Goal: Task Accomplishment & Management: Manage account settings

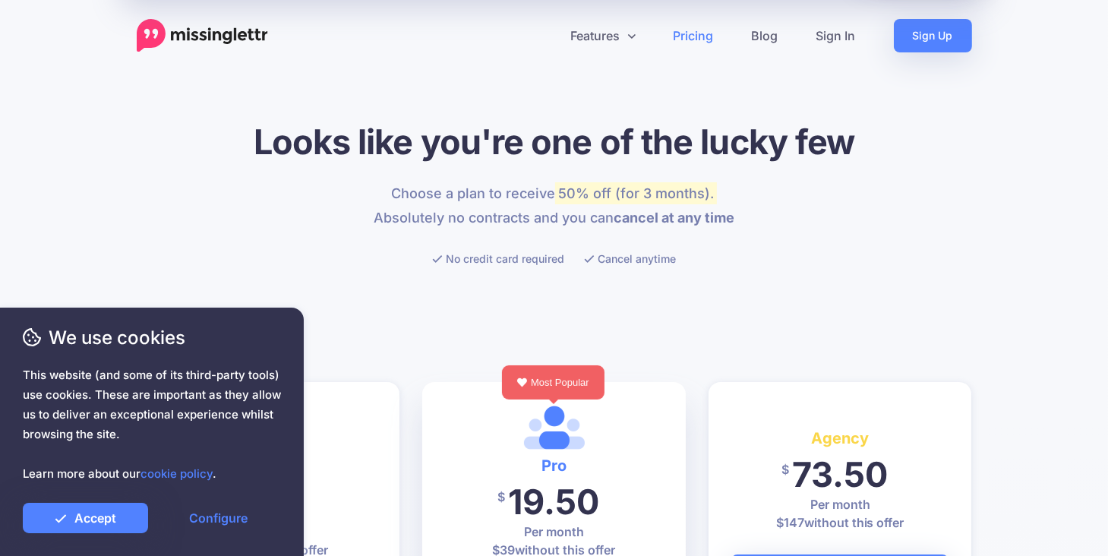
scroll to position [76, 0]
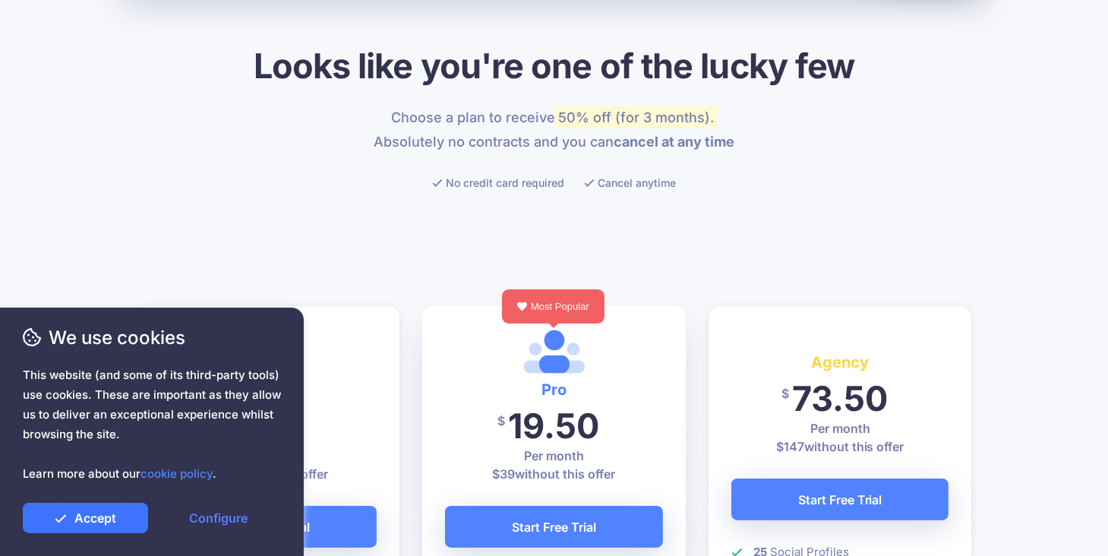
click at [103, 513] on link "Accept" at bounding box center [85, 518] width 125 height 30
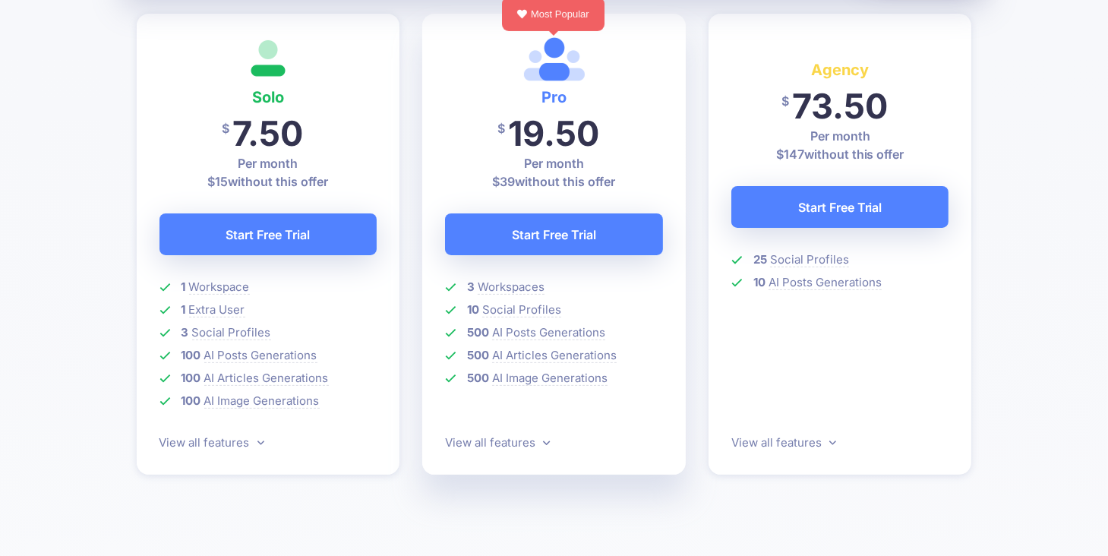
scroll to position [380, 0]
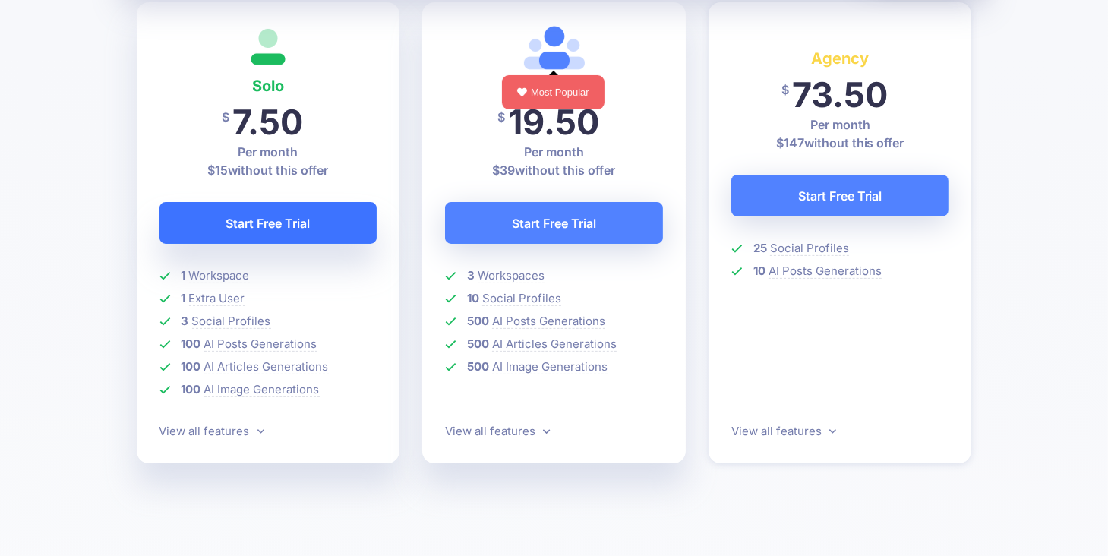
click at [282, 221] on link "Start Free Trial" at bounding box center [268, 223] width 218 height 42
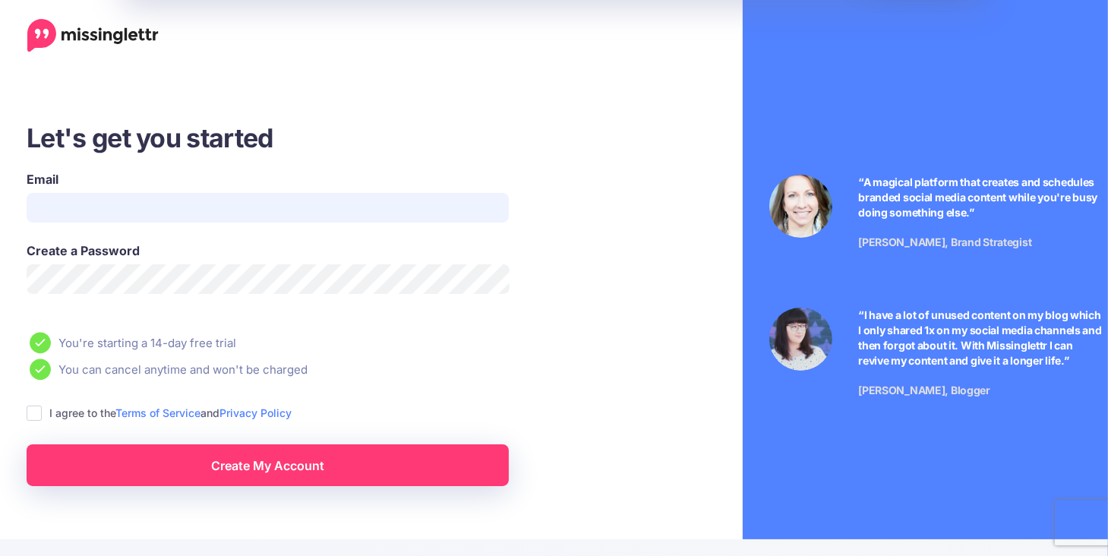
click at [48, 204] on input "Email" at bounding box center [268, 208] width 482 height 30
type input "**********"
click at [35, 412] on ins at bounding box center [34, 412] width 15 height 15
click at [253, 462] on link "Create My Account" at bounding box center [268, 465] width 482 height 42
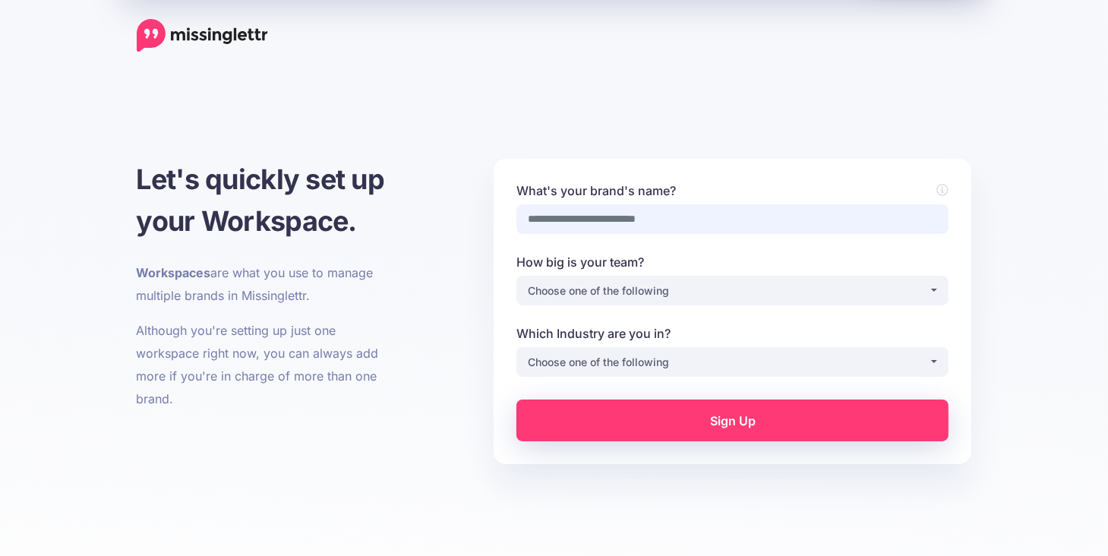
click at [649, 218] on input "What's your brand's name?" at bounding box center [732, 219] width 432 height 30
type input "**********"
click at [930, 286] on button "Choose one of the following" at bounding box center [732, 291] width 432 height 30
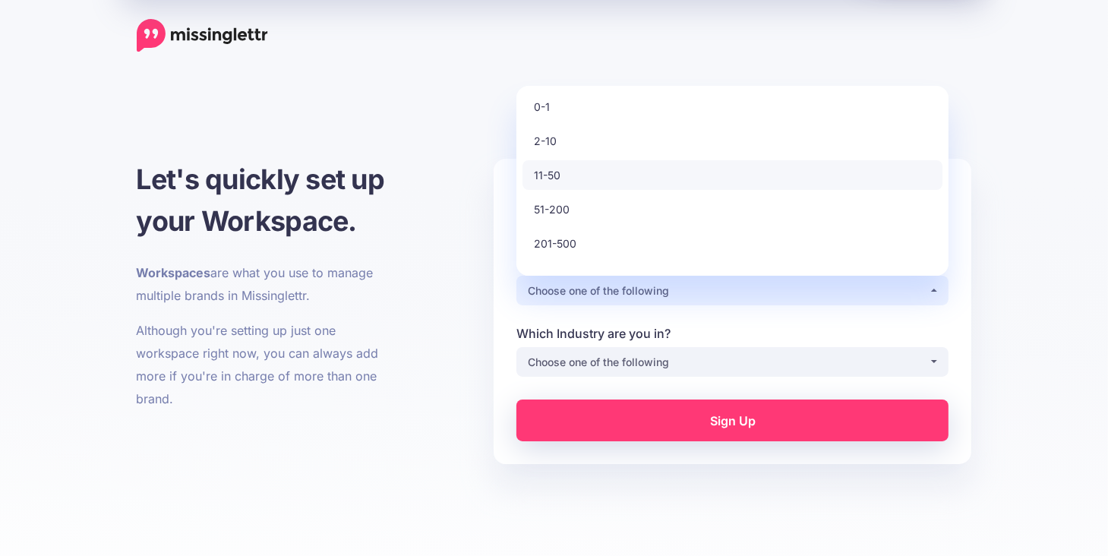
click at [595, 178] on link "11-50" at bounding box center [732, 175] width 420 height 30
select select "*"
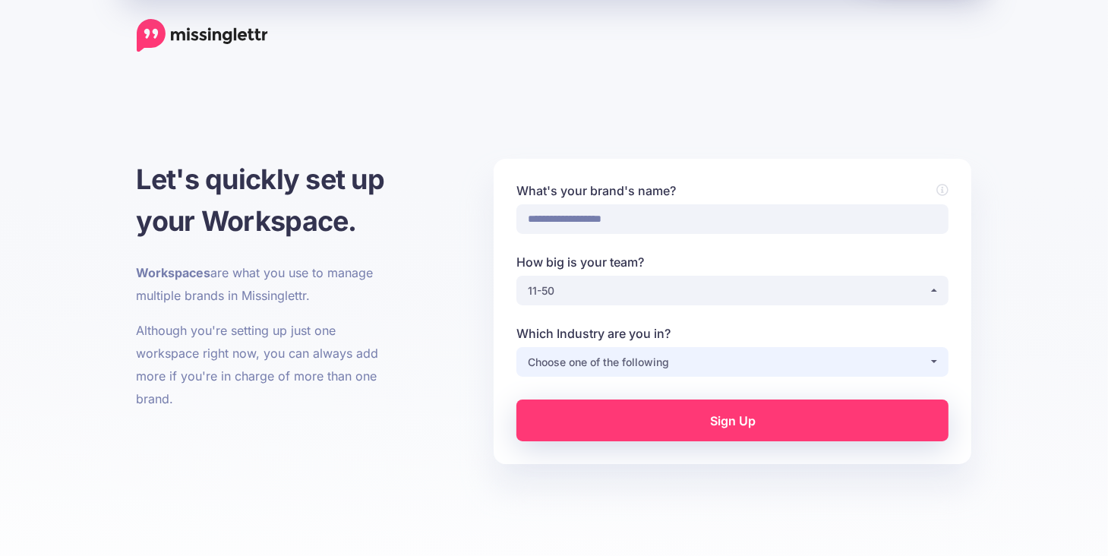
click at [680, 359] on div "Choose one of the following" at bounding box center [728, 362] width 401 height 18
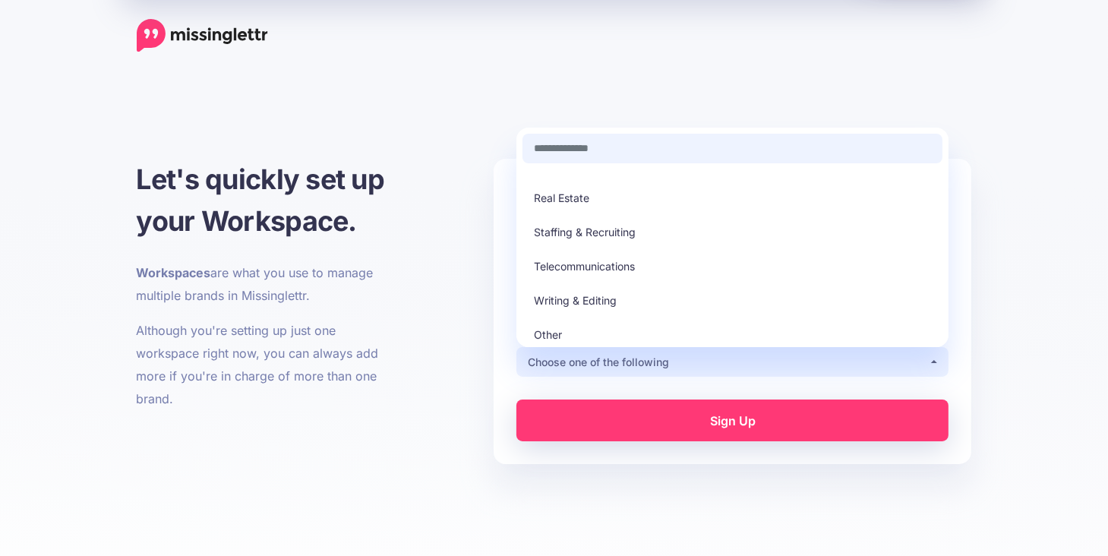
scroll to position [76, 0]
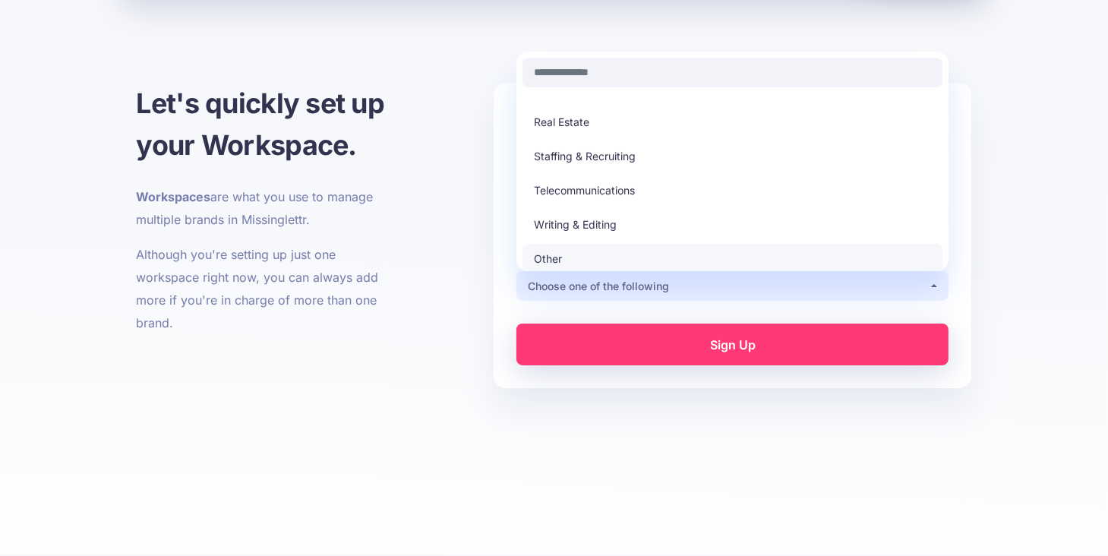
click at [546, 260] on span "Other" at bounding box center [548, 259] width 28 height 18
select select "*****"
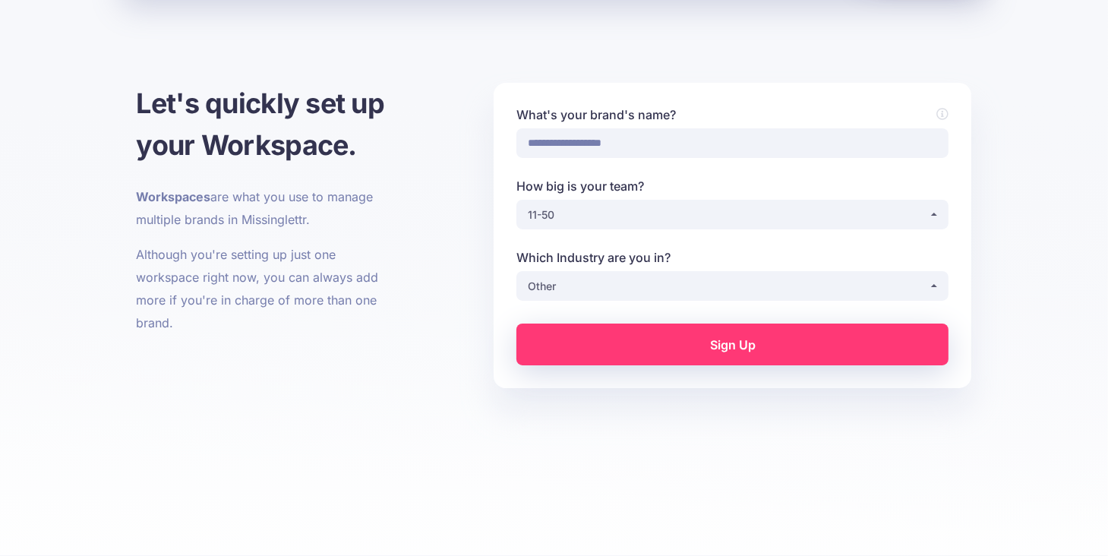
click at [754, 352] on link "Sign Up" at bounding box center [732, 344] width 432 height 42
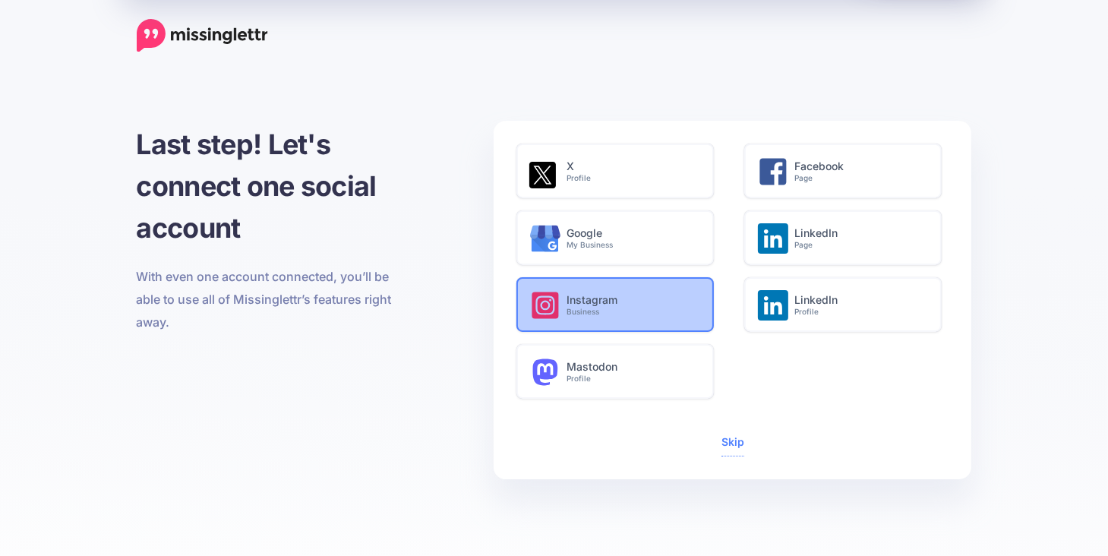
click at [585, 301] on h6 "Instagram Business" at bounding box center [631, 305] width 131 height 23
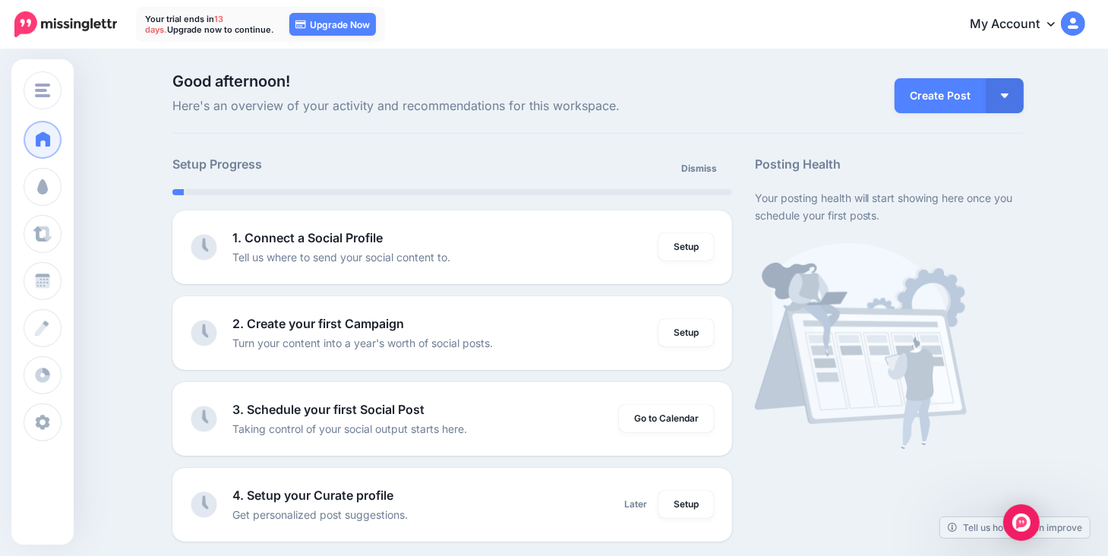
click at [1055, 21] on icon at bounding box center [1051, 23] width 8 height 12
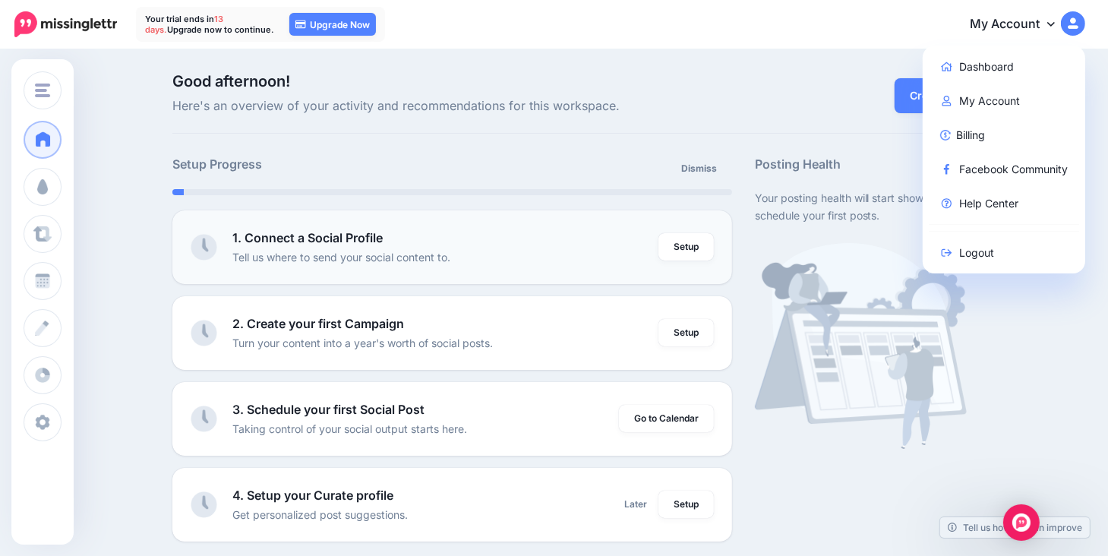
click at [519, 244] on div "1. Connect a Social Profile Tell us where to send your social content to." at bounding box center [445, 247] width 426 height 37
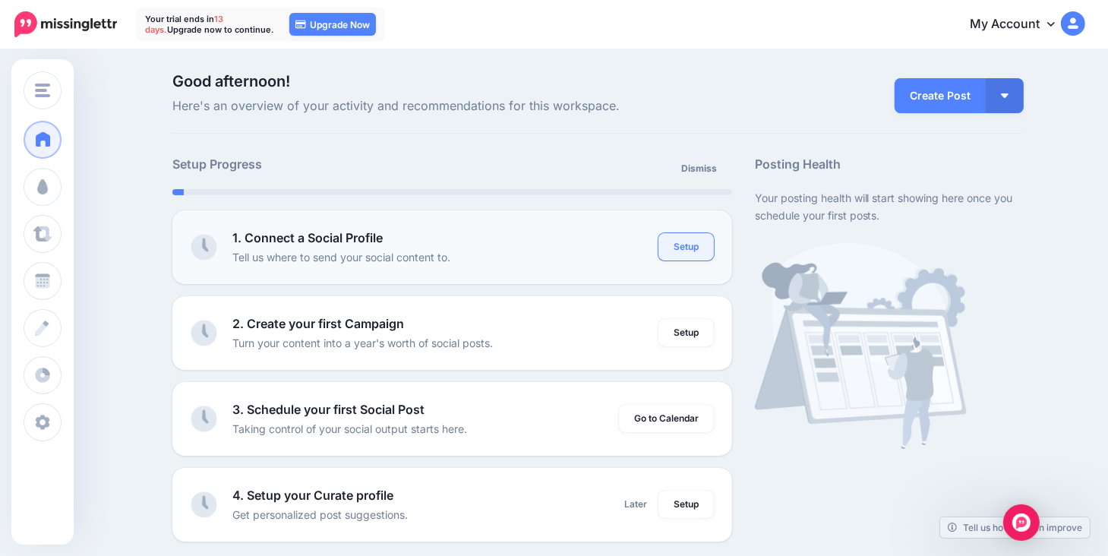
click at [675, 239] on link "Setup" at bounding box center [685, 246] width 55 height 27
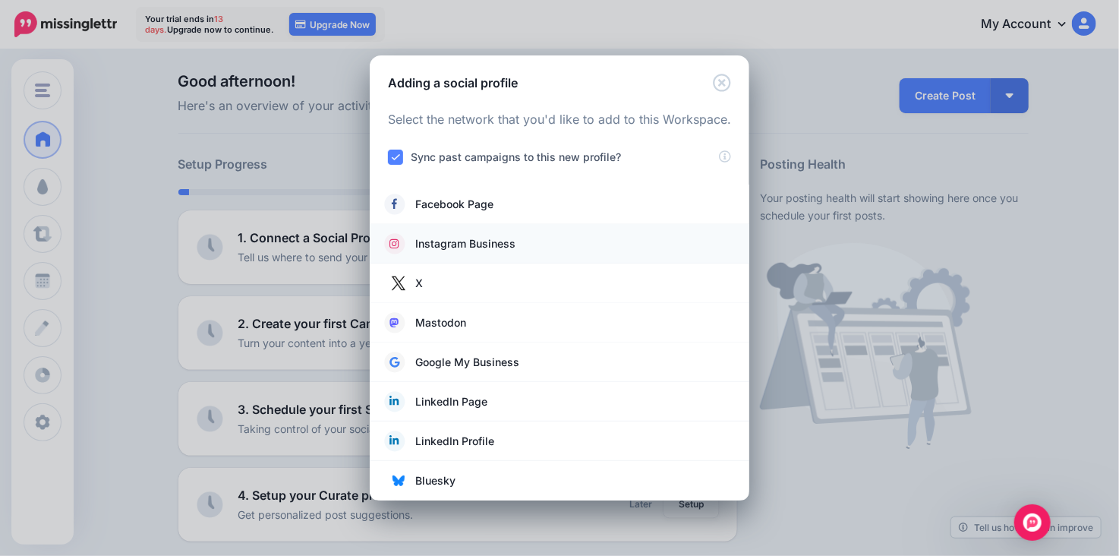
click at [450, 242] on span "Instagram Business" at bounding box center [465, 244] width 100 height 18
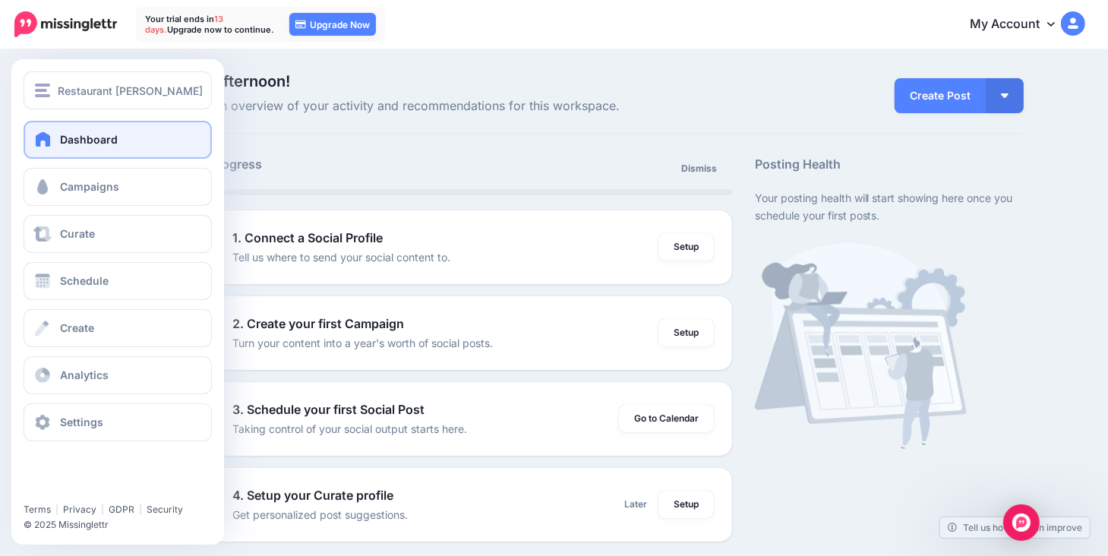
click at [56, 143] on link "Dashboard" at bounding box center [118, 140] width 188 height 38
click at [33, 276] on span at bounding box center [43, 280] width 20 height 15
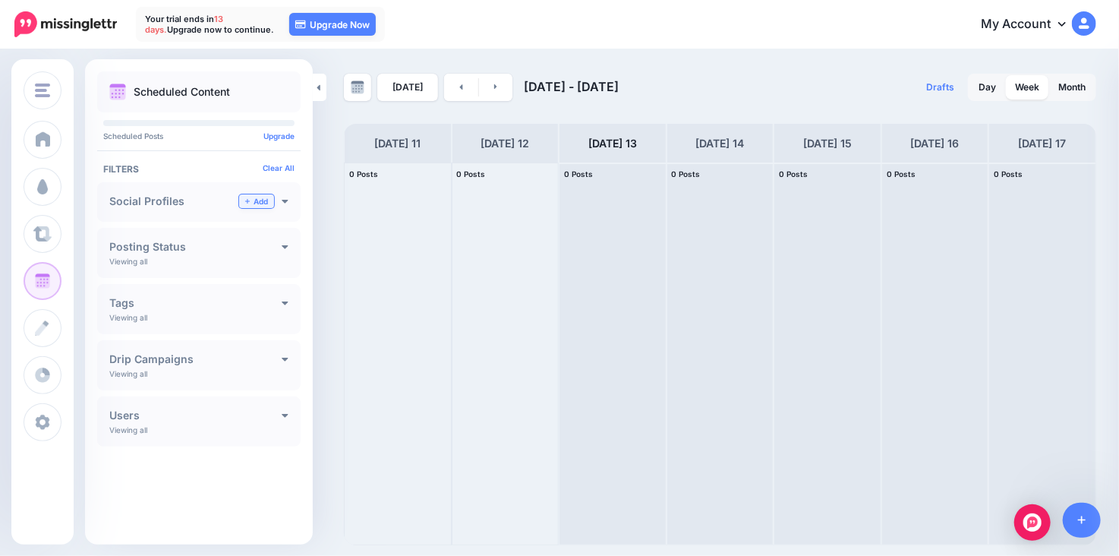
click at [254, 199] on link "Add" at bounding box center [256, 201] width 35 height 14
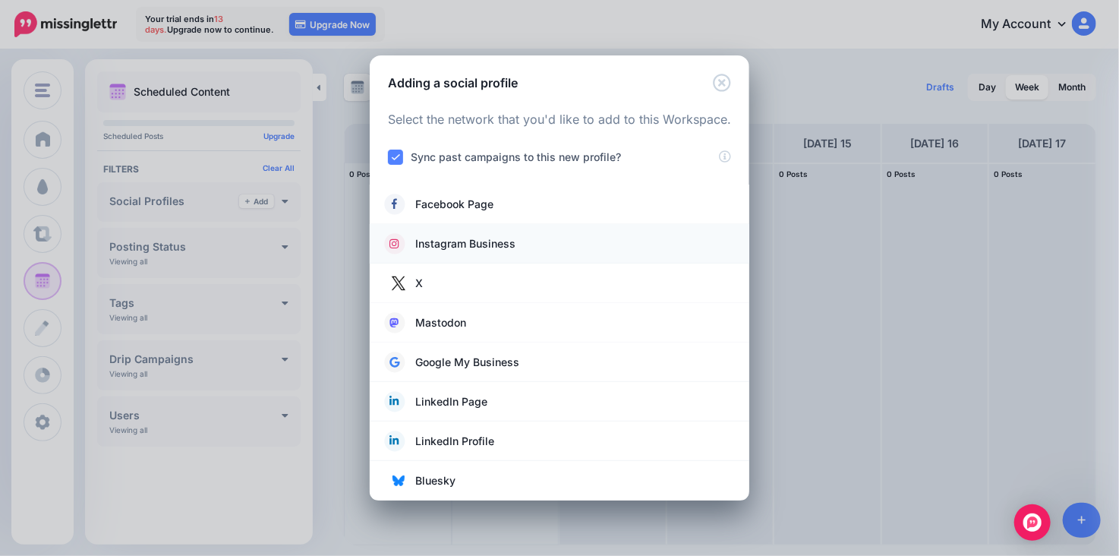
click at [524, 246] on link "Instagram Business" at bounding box center [559, 243] width 349 height 21
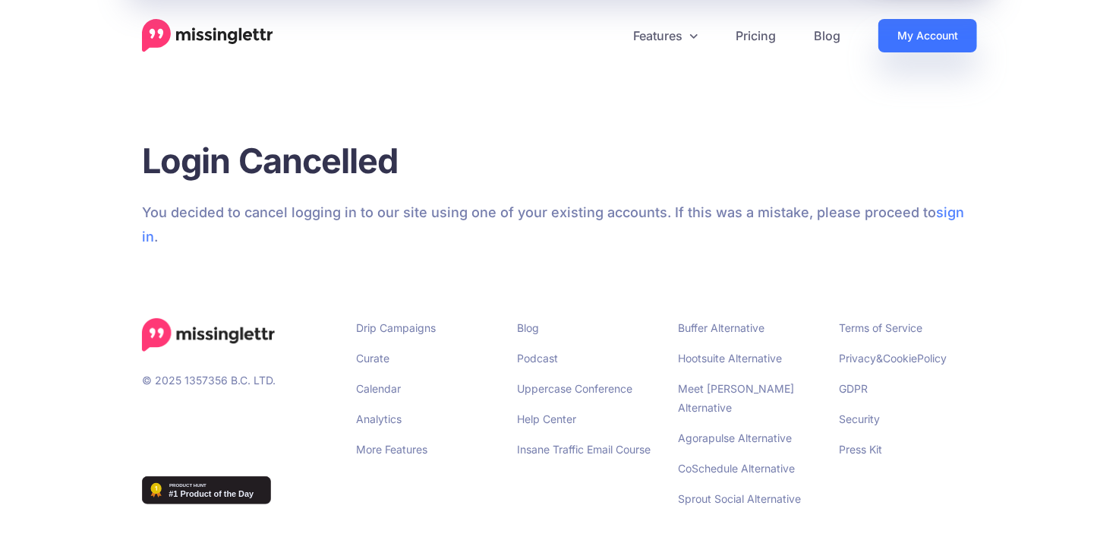
click at [932, 33] on link "My Account" at bounding box center [928, 35] width 99 height 33
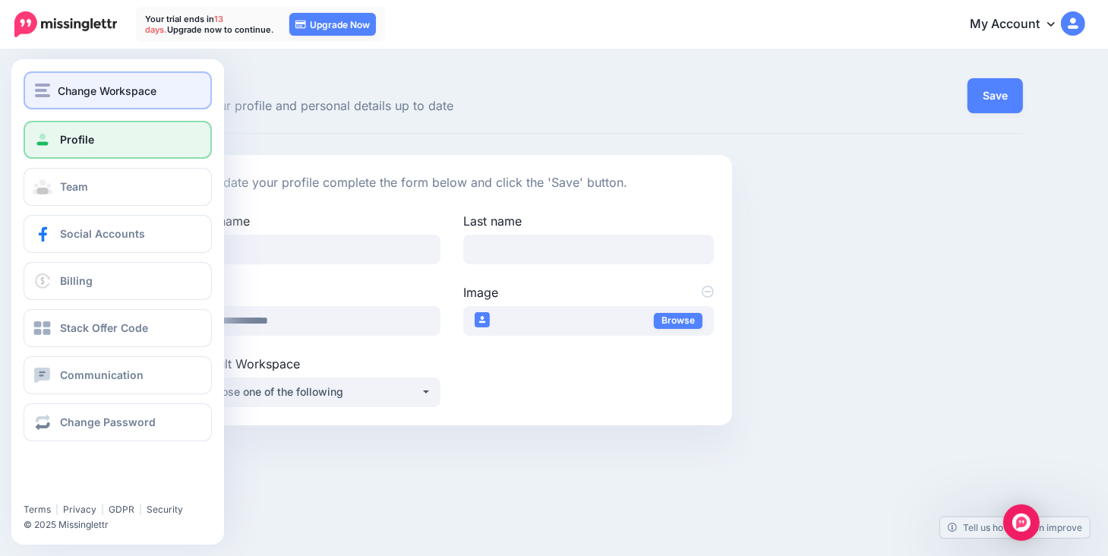
click at [46, 89] on img "button" at bounding box center [42, 91] width 15 height 14
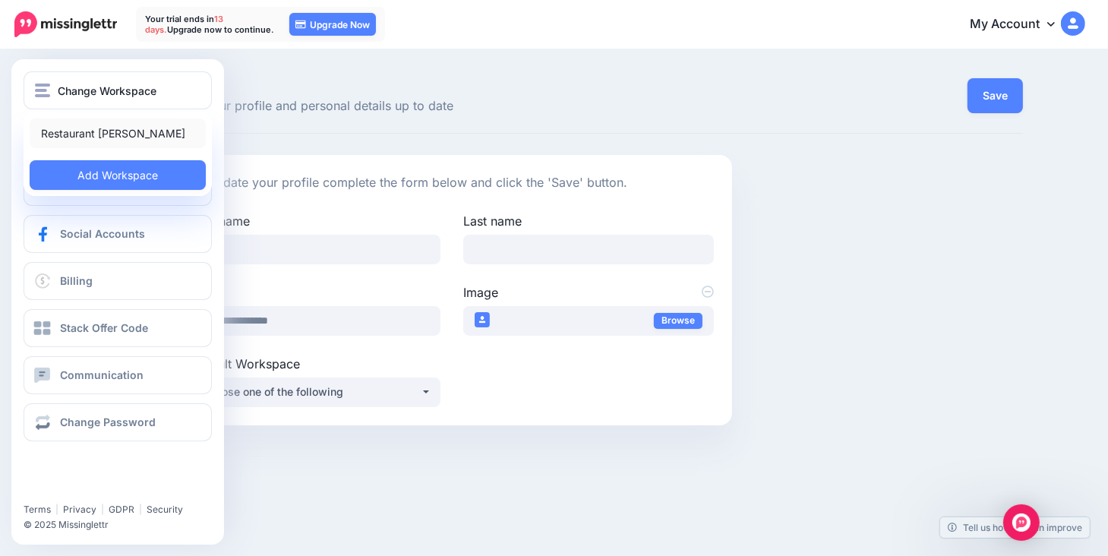
click at [102, 131] on link "Restaurant [PERSON_NAME]" at bounding box center [118, 133] width 176 height 30
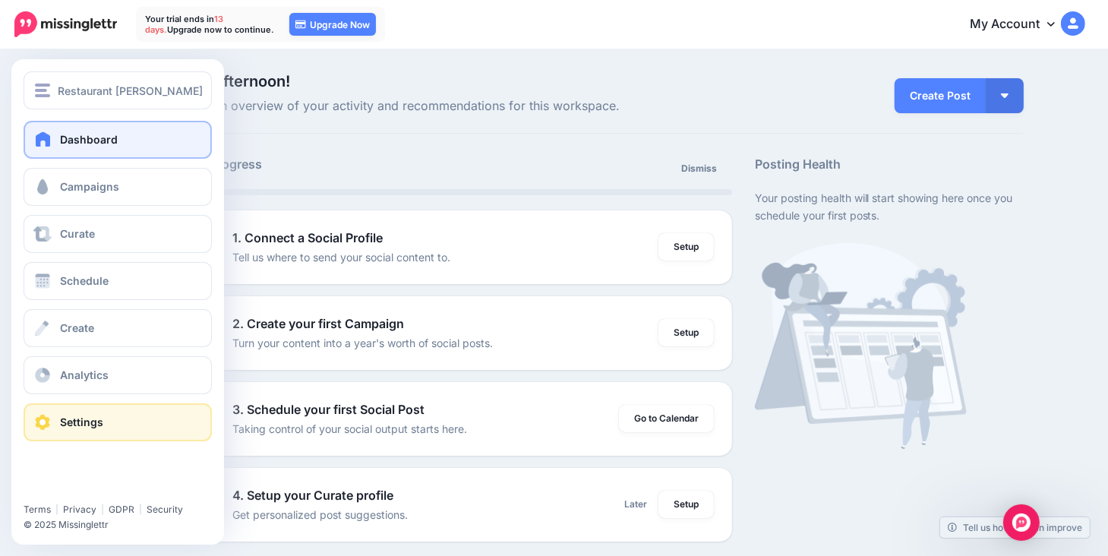
click at [52, 428] on span at bounding box center [43, 422] width 20 height 15
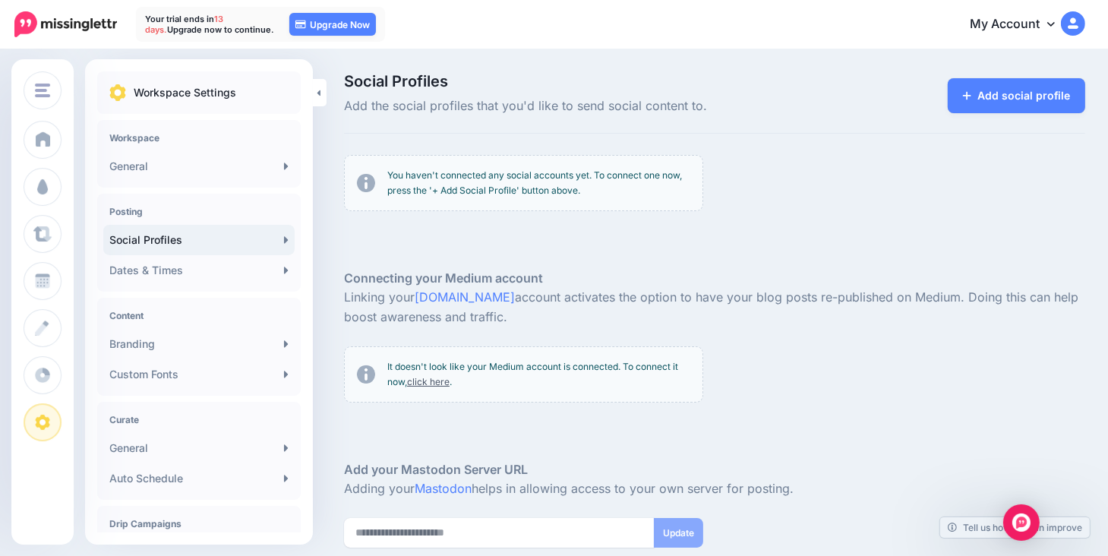
click at [281, 233] on link "Social Profiles" at bounding box center [198, 240] width 191 height 30
click at [1021, 90] on link "Add social profile" at bounding box center [1016, 95] width 137 height 35
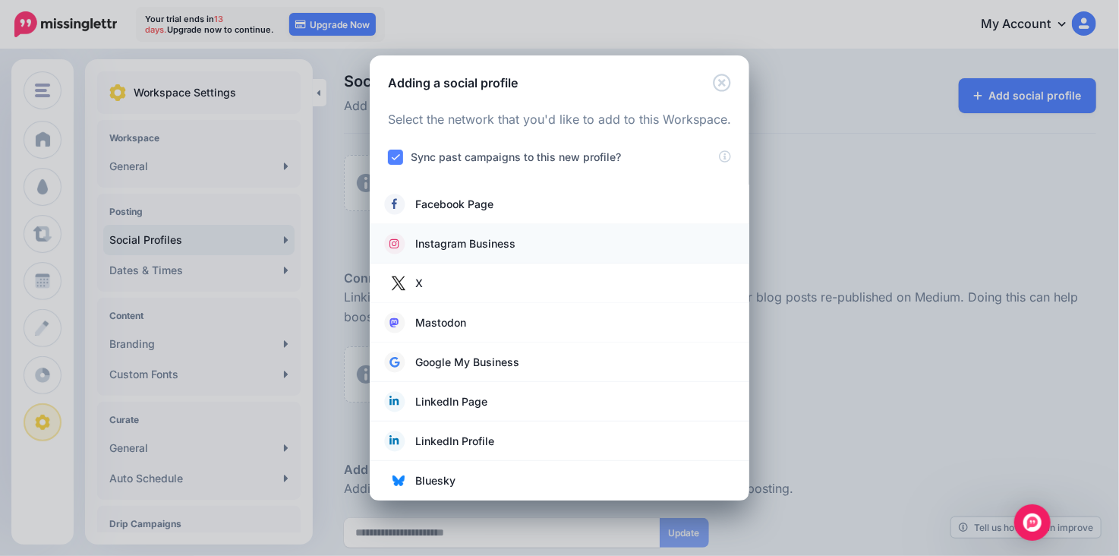
click at [462, 242] on span "Instagram Business" at bounding box center [465, 244] width 100 height 18
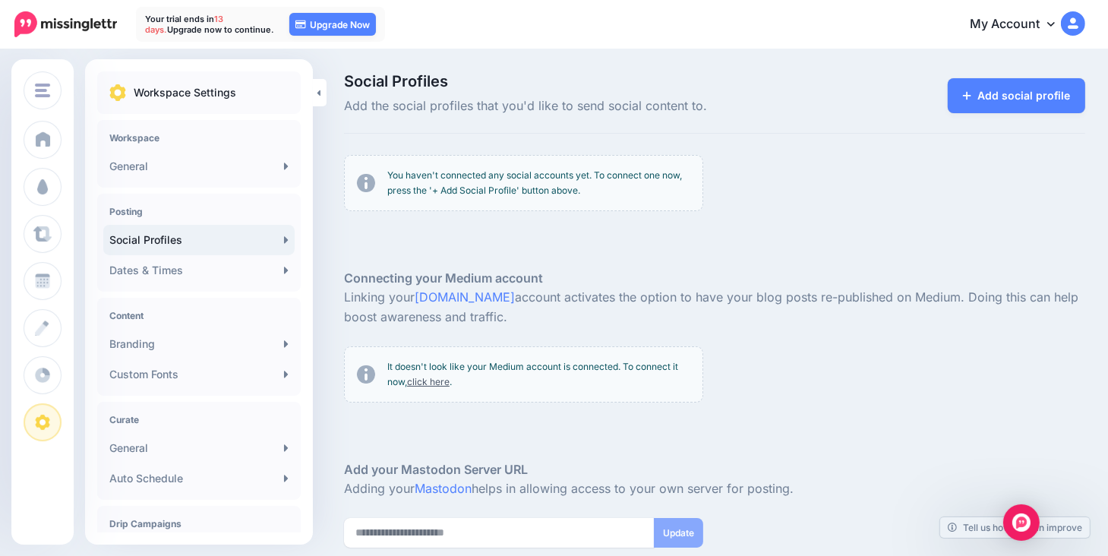
click at [1085, 27] on img at bounding box center [1073, 23] width 24 height 24
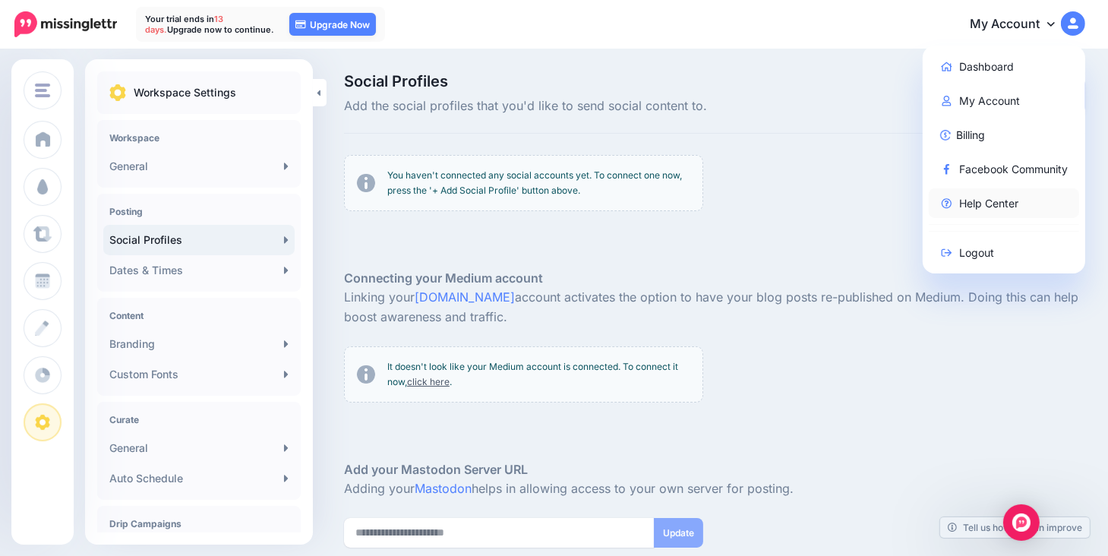
click at [970, 197] on link "Help Center" at bounding box center [1004, 203] width 151 height 30
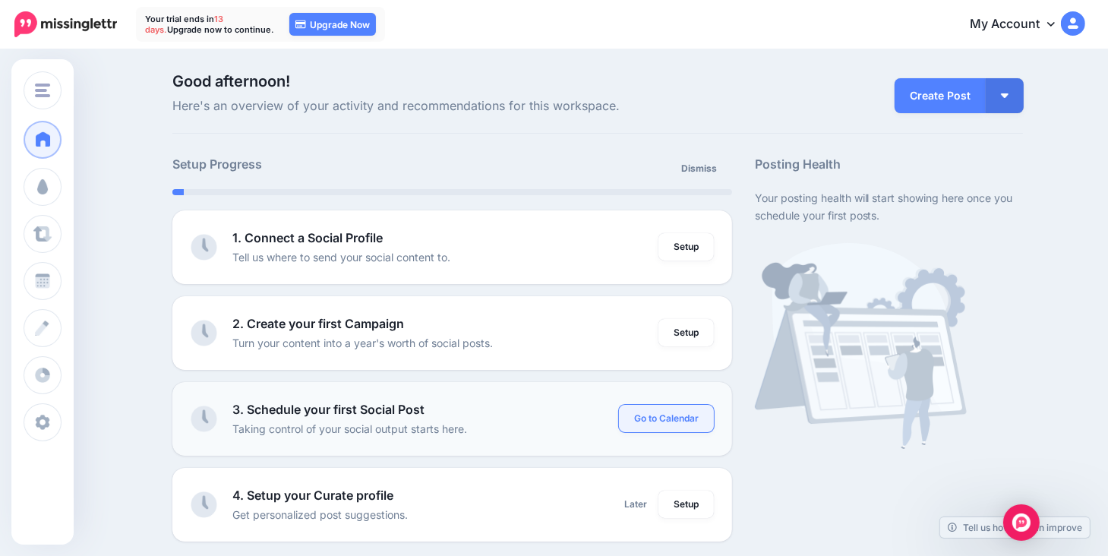
click at [650, 418] on link "Go to Calendar" at bounding box center [666, 418] width 95 height 27
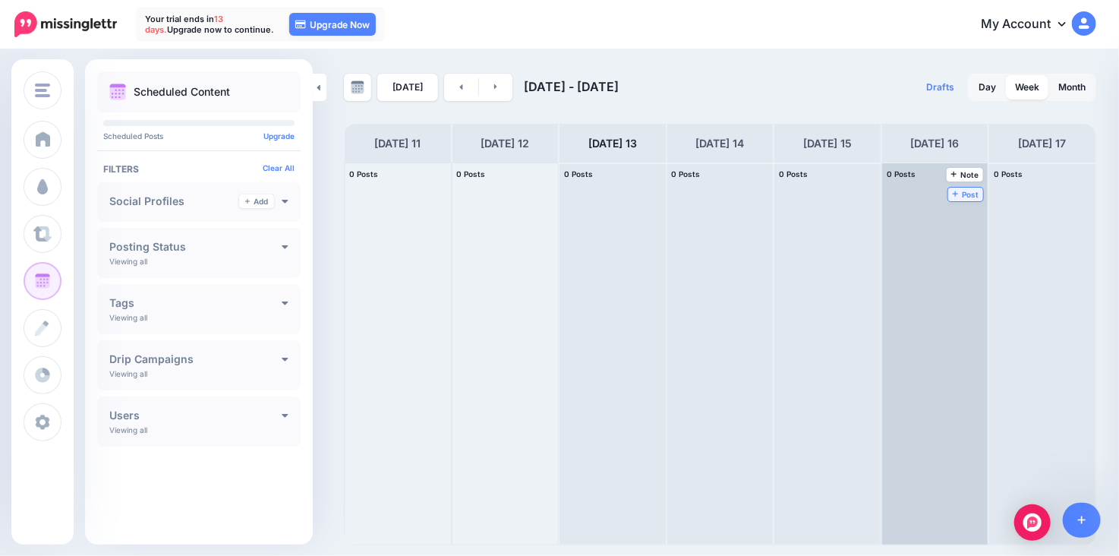
click at [964, 191] on span "Post" at bounding box center [966, 195] width 27 height 8
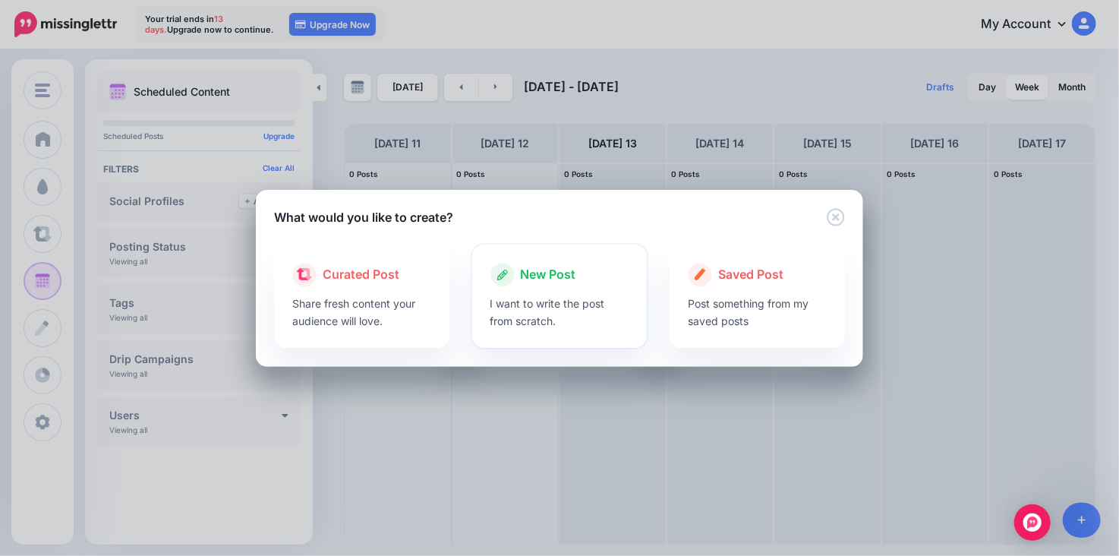
click at [523, 291] on div at bounding box center [560, 291] width 139 height 8
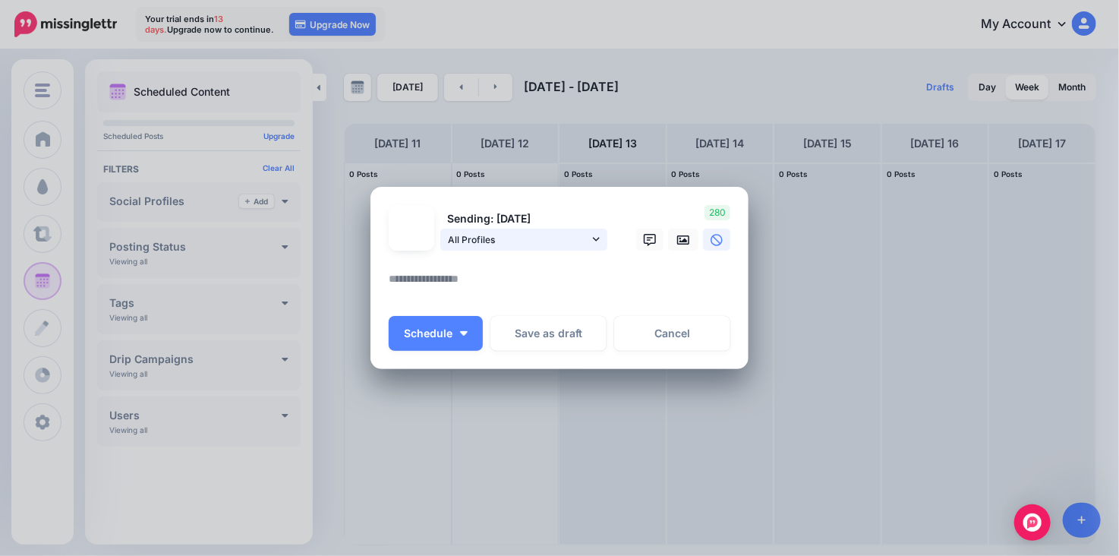
click at [588, 237] on span "All Profiles" at bounding box center [518, 240] width 141 height 16
click at [597, 239] on icon at bounding box center [596, 239] width 7 height 11
click at [683, 240] on icon at bounding box center [683, 239] width 12 height 9
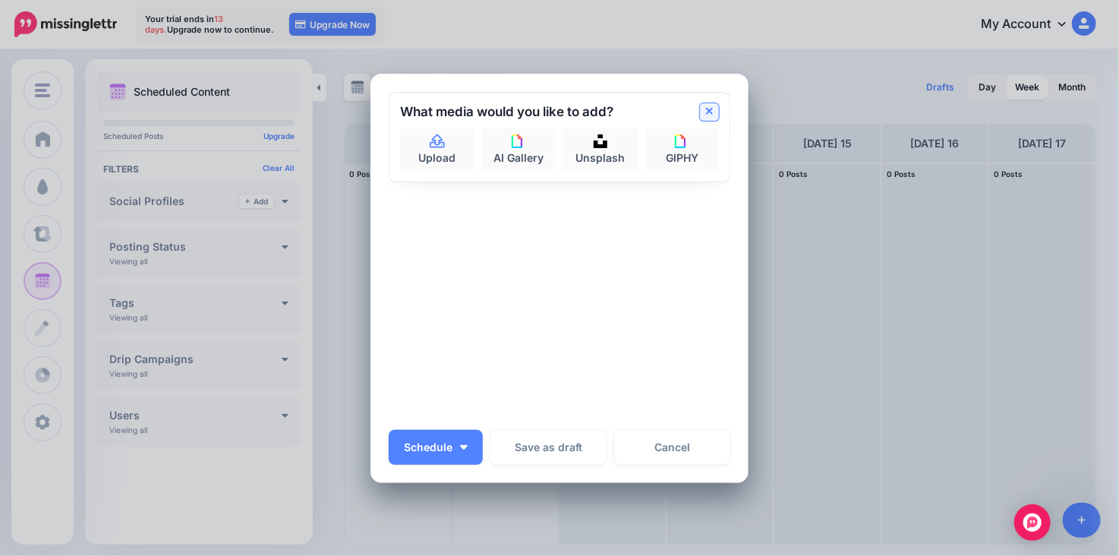
click at [706, 109] on icon at bounding box center [710, 112] width 8 height 12
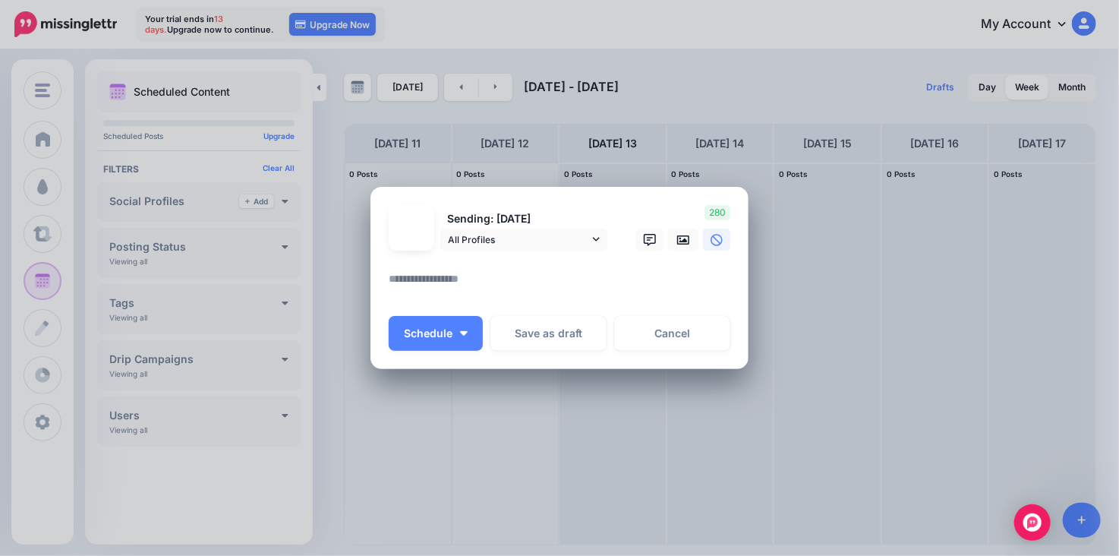
click at [1060, 24] on div "Create Post Loading Sending: 16th Aug All Profiles 280" at bounding box center [559, 278] width 1119 height 556
click at [670, 325] on link "Cancel" at bounding box center [672, 333] width 116 height 35
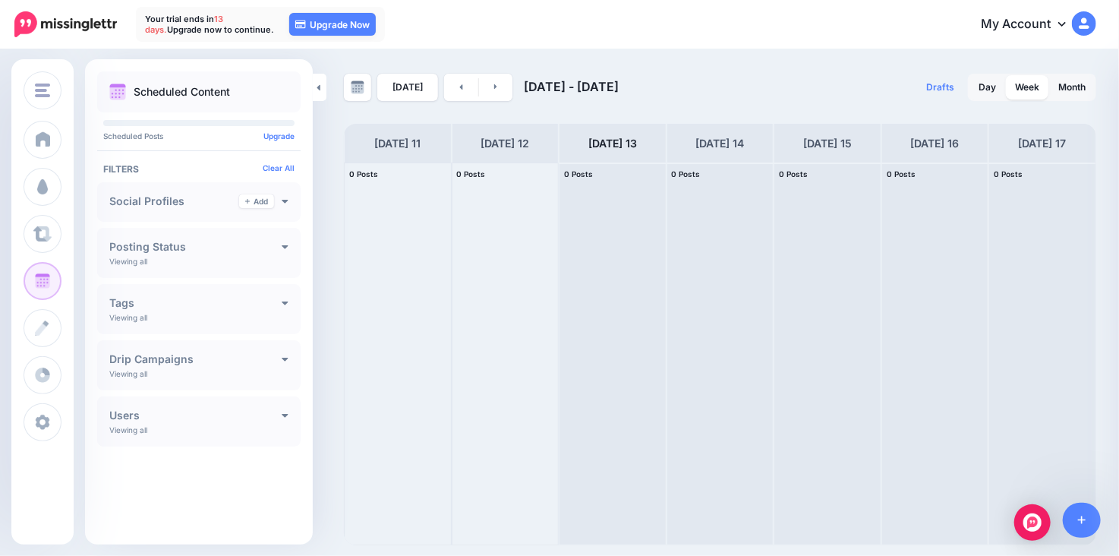
click at [1063, 21] on icon at bounding box center [1063, 23] width 8 height 12
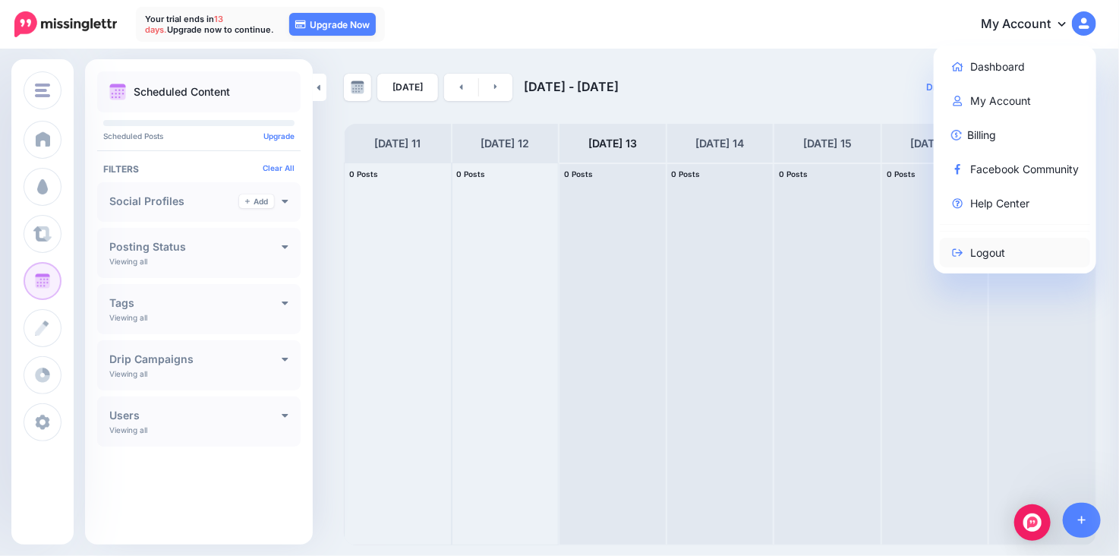
click at [986, 249] on link "Logout" at bounding box center [1015, 253] width 151 height 30
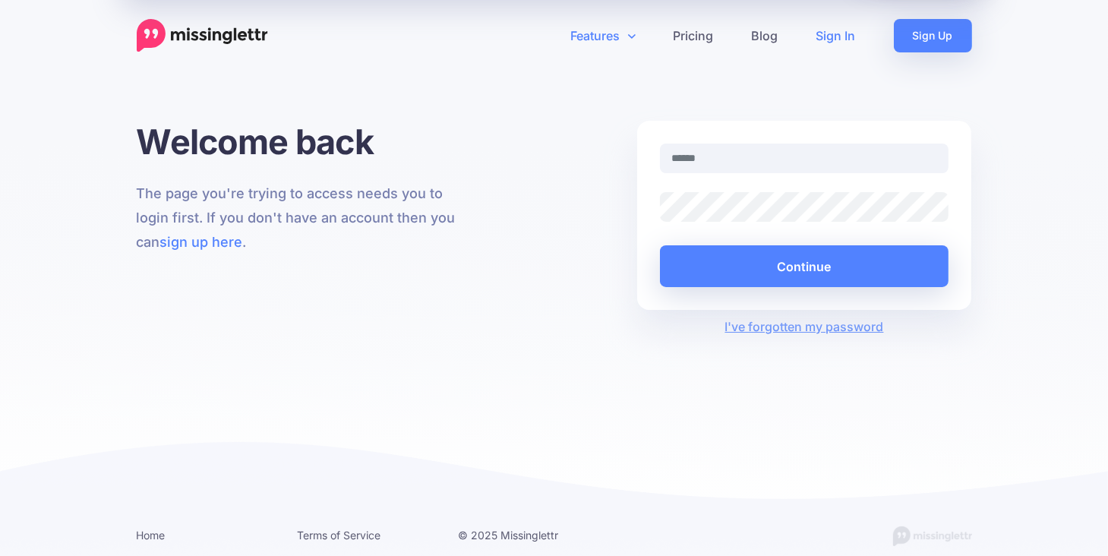
click at [626, 36] on link "Features" at bounding box center [603, 35] width 103 height 33
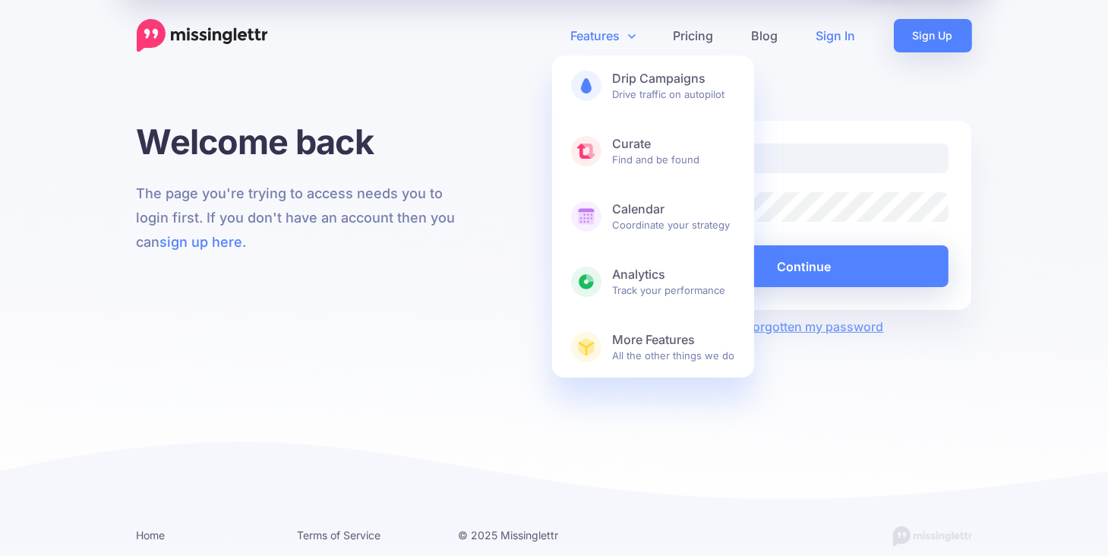
click at [628, 34] on icon at bounding box center [632, 36] width 8 height 12
